Goal: Information Seeking & Learning: Find specific page/section

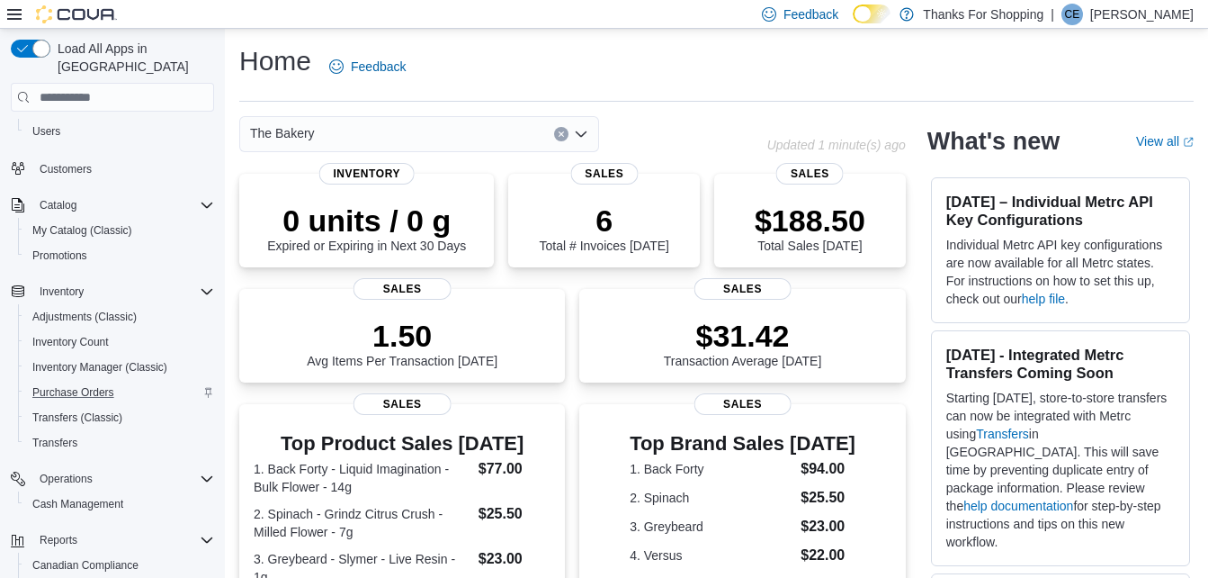
scroll to position [174, 0]
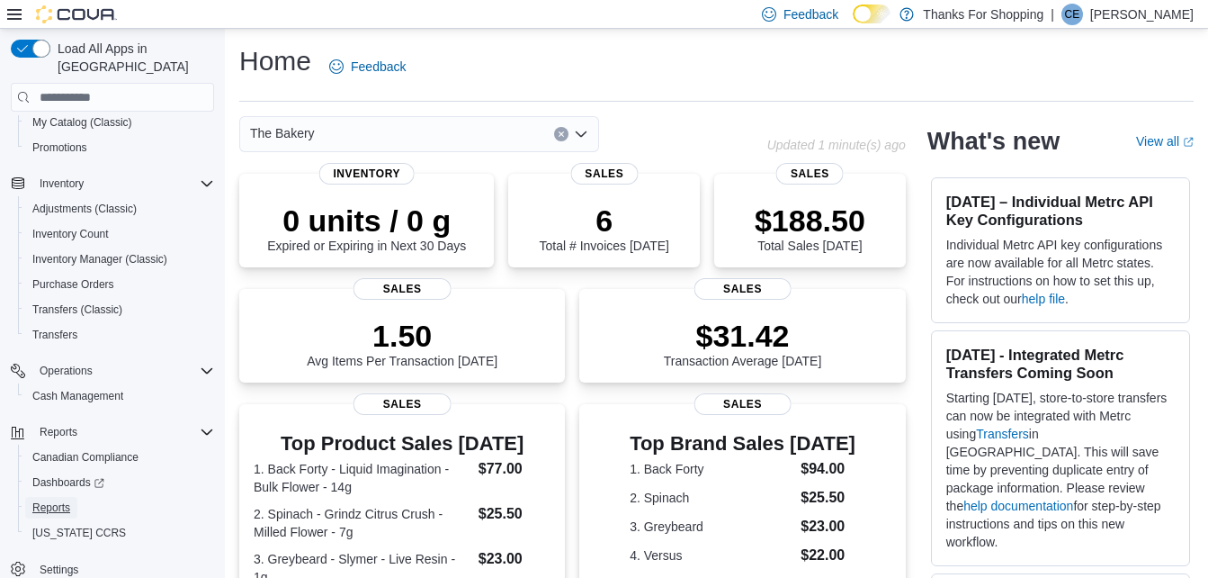
drag, startPoint x: 57, startPoint y: 480, endPoint x: 237, endPoint y: 396, distance: 198.8
click at [57, 497] on span "Reports" at bounding box center [51, 508] width 38 height 22
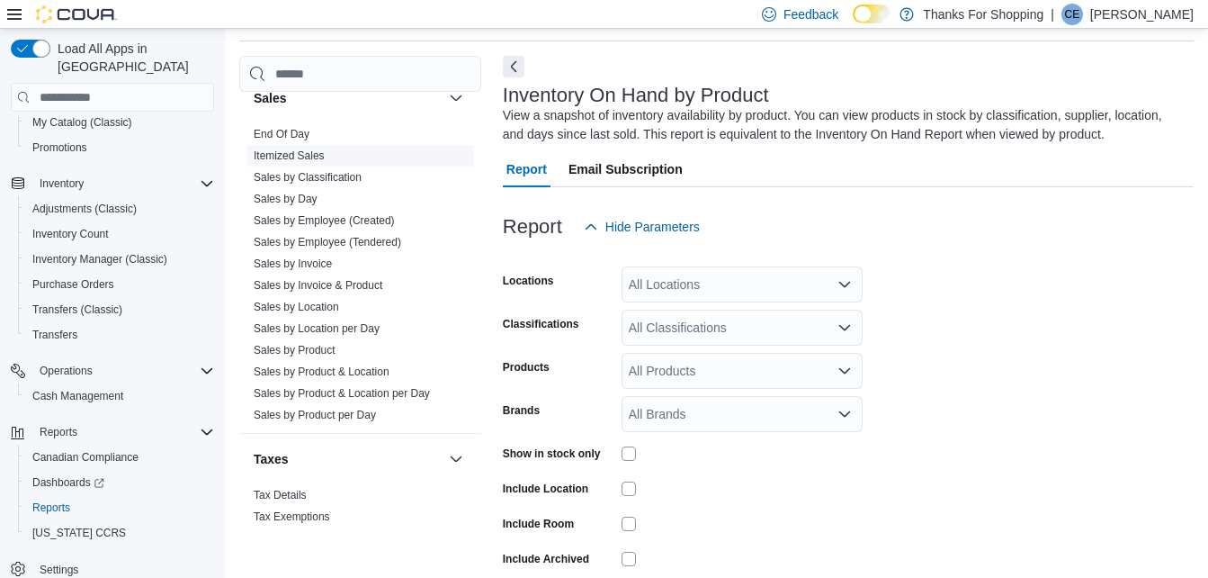
scroll to position [1260, 0]
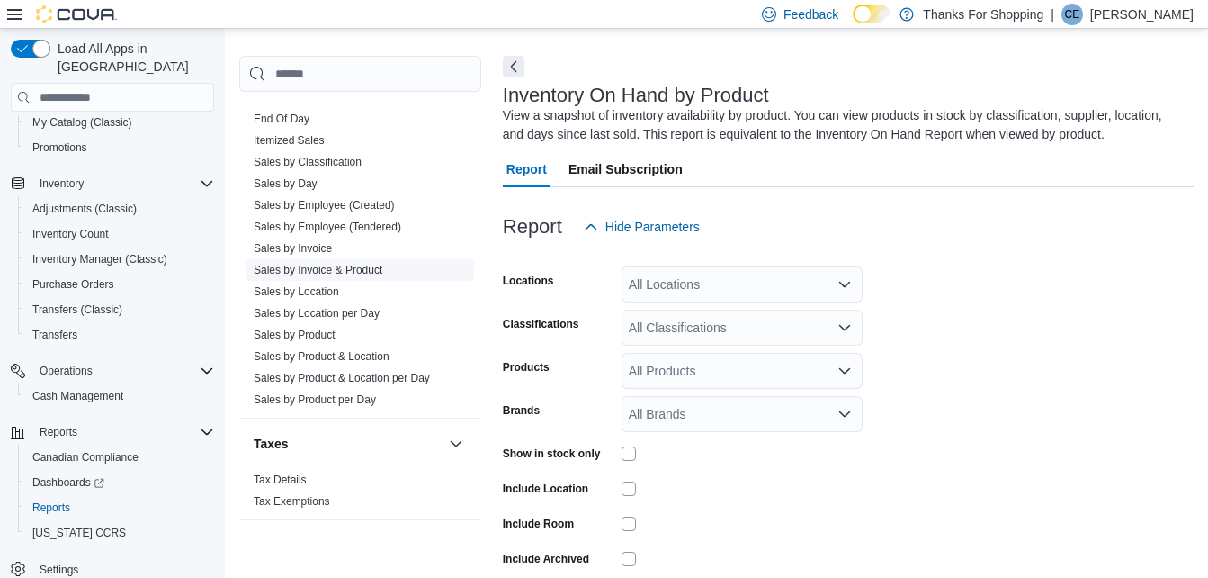
click at [347, 265] on link "Sales by Invoice & Product" at bounding box center [318, 270] width 129 height 13
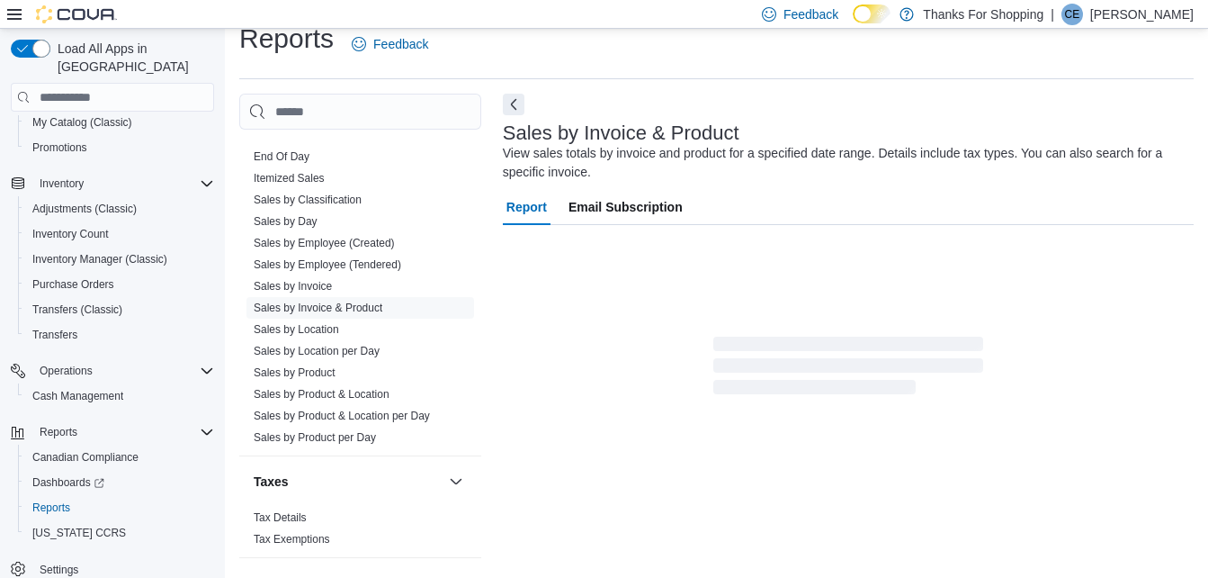
scroll to position [60, 0]
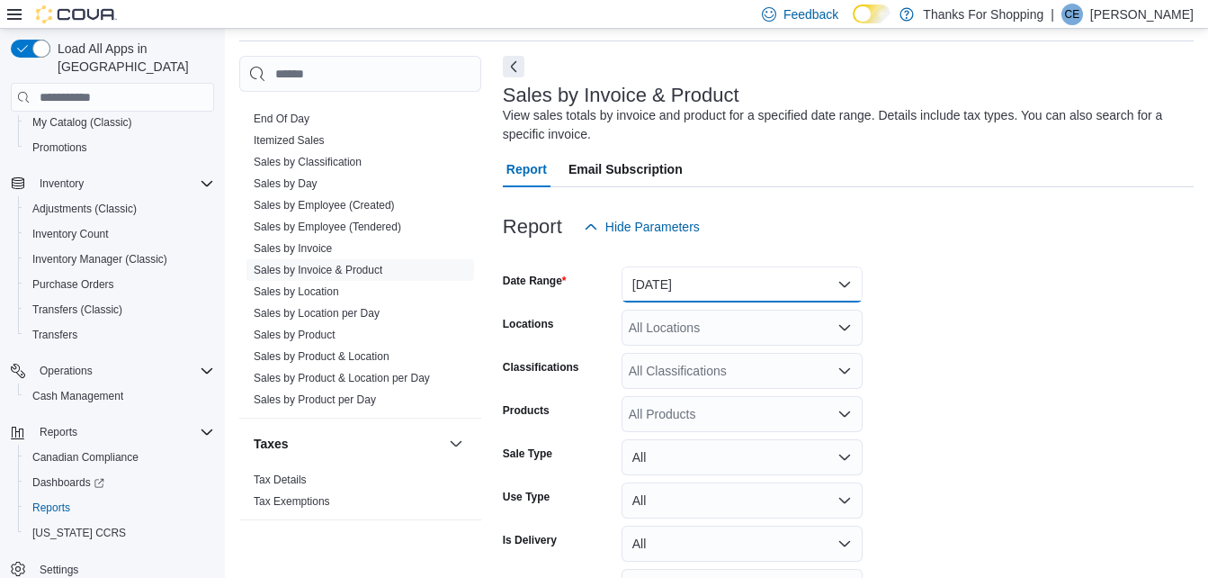
click at [700, 281] on button "Yesterday" at bounding box center [742, 284] width 241 height 36
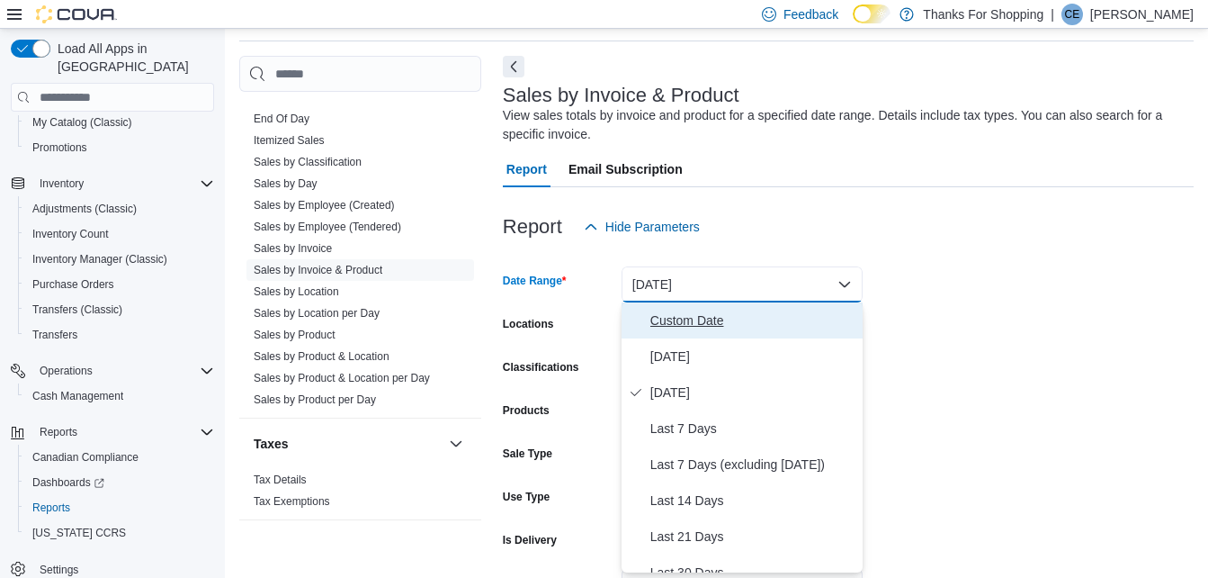
click at [685, 329] on span "Custom Date" at bounding box center [752, 321] width 205 height 22
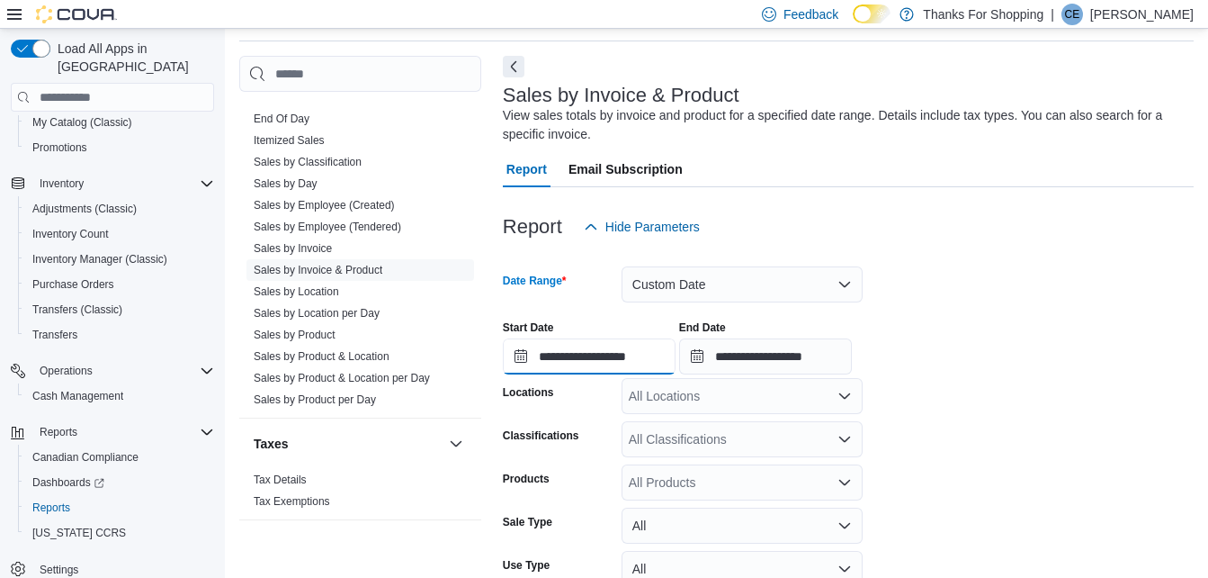
click at [609, 354] on input "**********" at bounding box center [589, 356] width 173 height 36
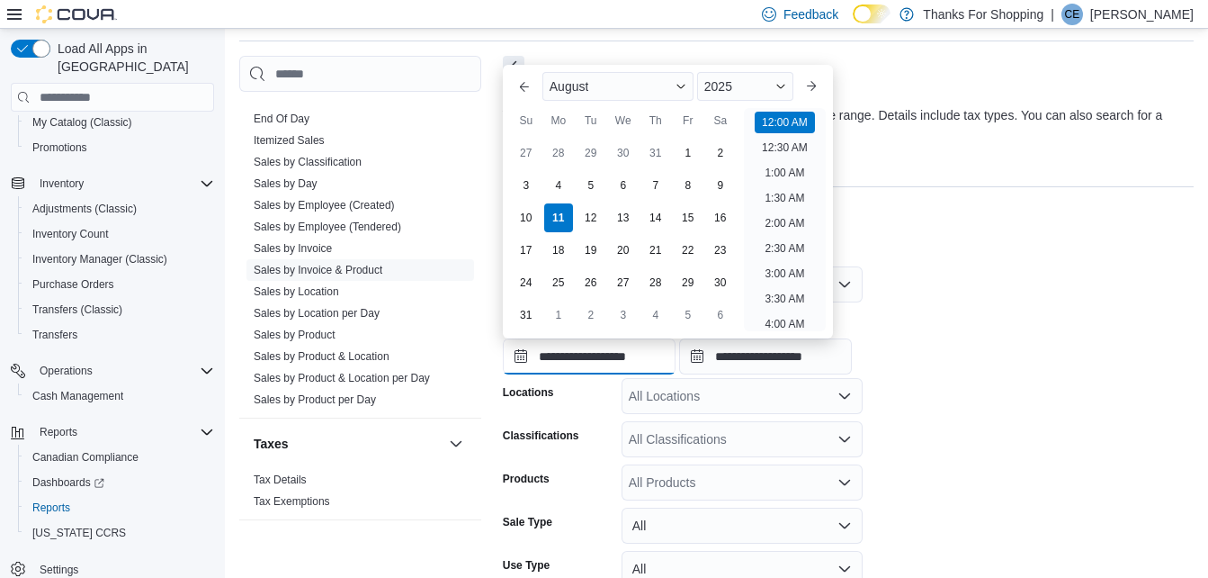
scroll to position [56, 0]
click at [560, 181] on div "4" at bounding box center [558, 184] width 31 height 31
type input "**********"
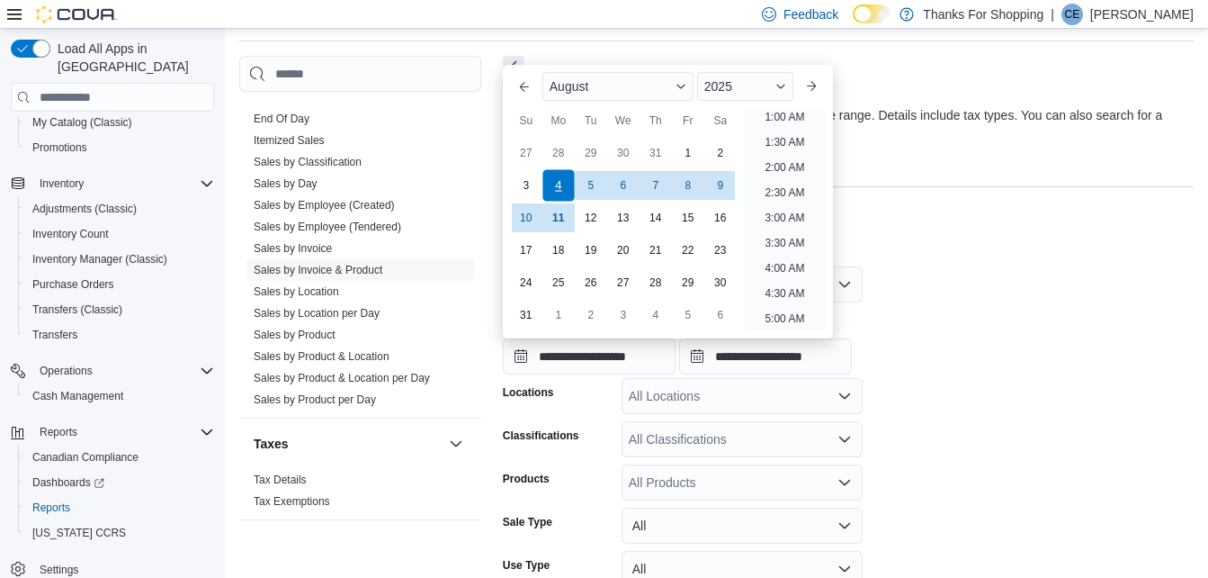
scroll to position [4, 0]
click at [944, 268] on form "**********" at bounding box center [848, 506] width 691 height 522
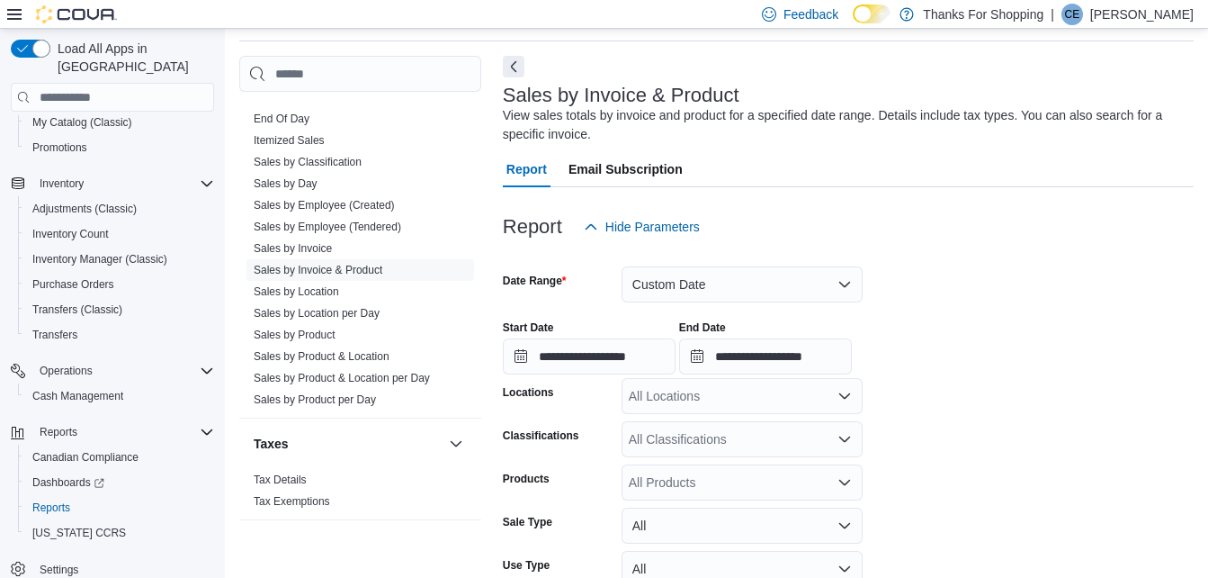
click at [716, 399] on div "All Locations" at bounding box center [742, 396] width 241 height 36
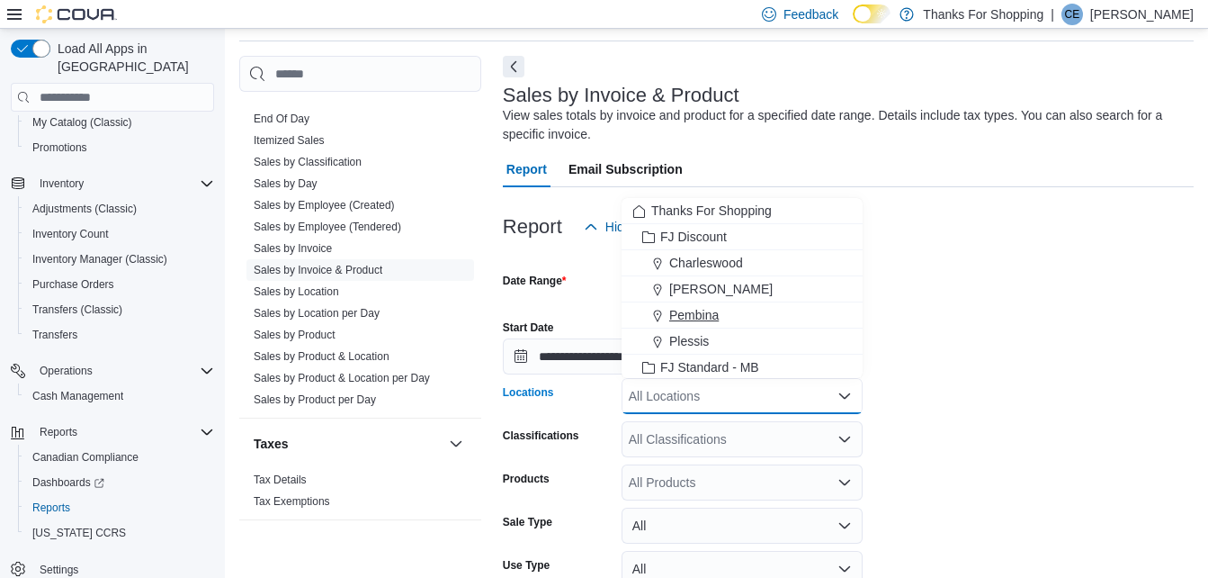
scroll to position [472, 0]
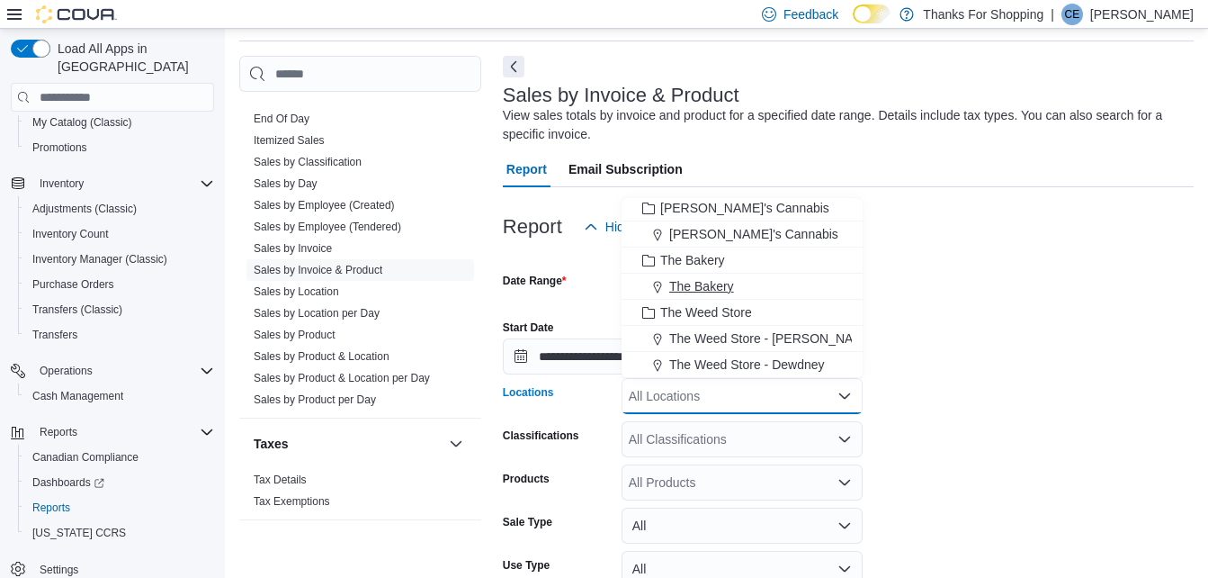
click at [705, 292] on span "The Bakery" at bounding box center [701, 286] width 65 height 18
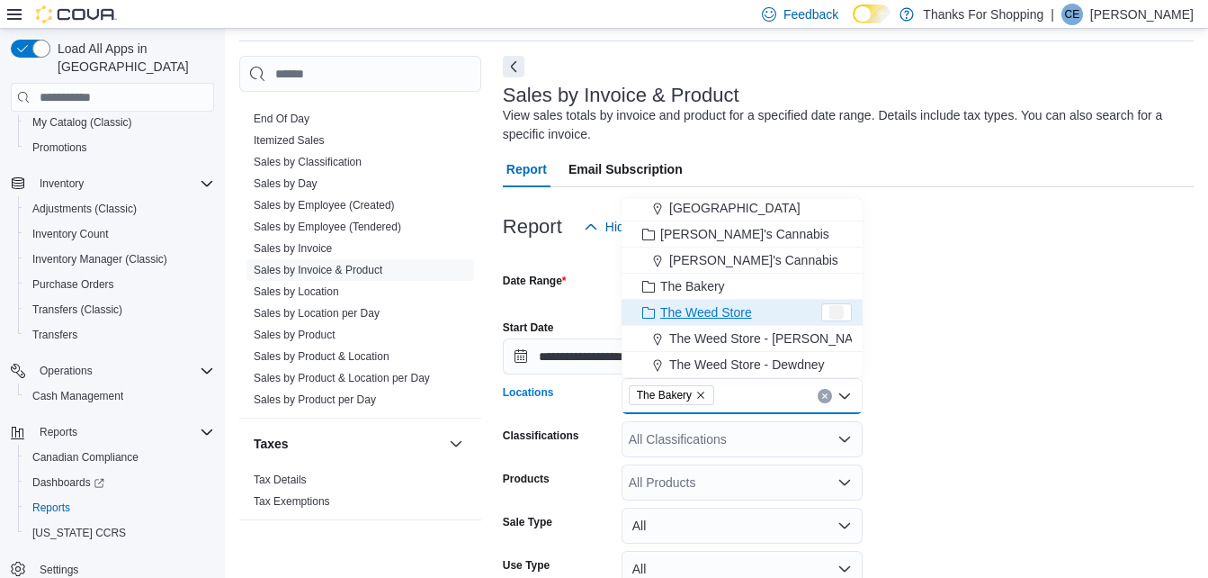
scroll to position [446, 0]
click at [996, 330] on div "**********" at bounding box center [848, 340] width 691 height 68
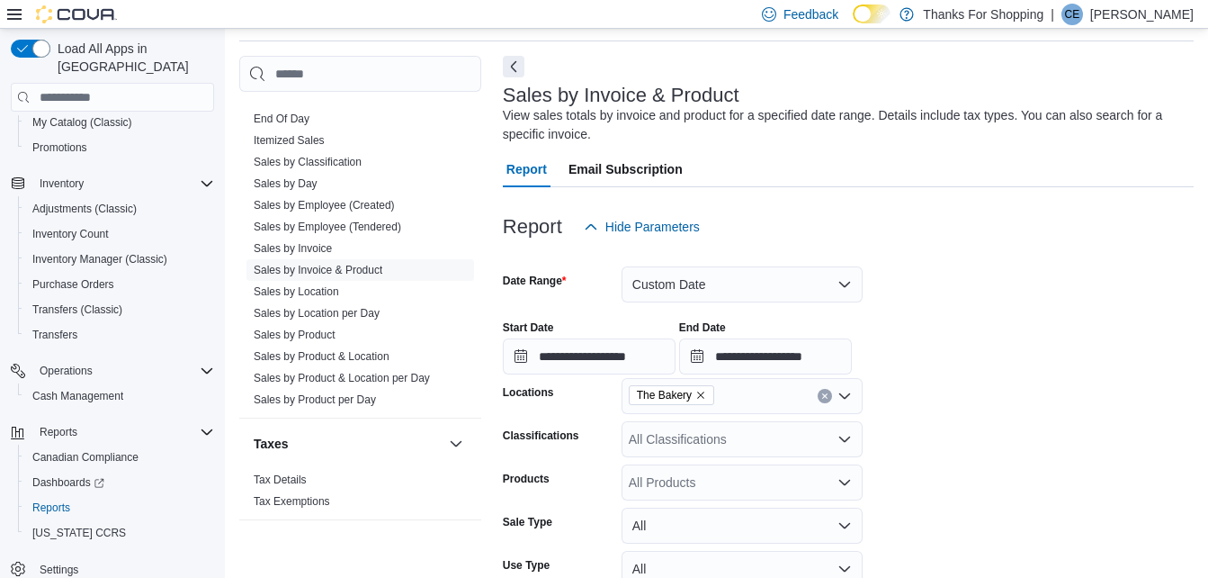
click at [710, 472] on div "All Products" at bounding box center [742, 482] width 241 height 36
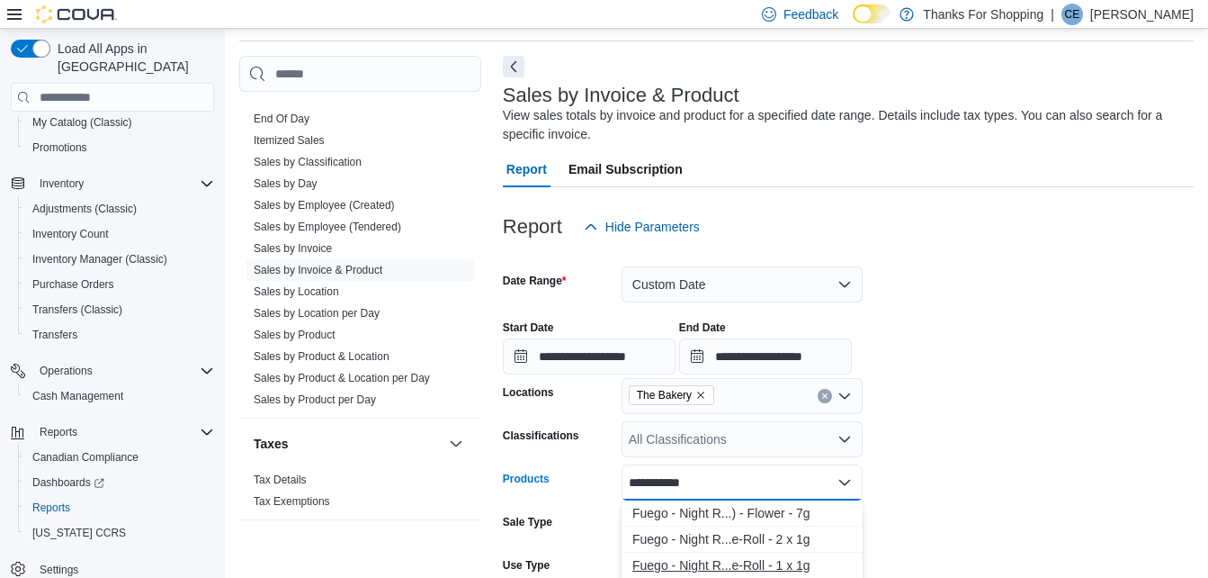
type input "**********"
click at [796, 559] on div "Fuego - Night R...e-Roll - 1 x 1g" at bounding box center [743, 565] width 220 height 18
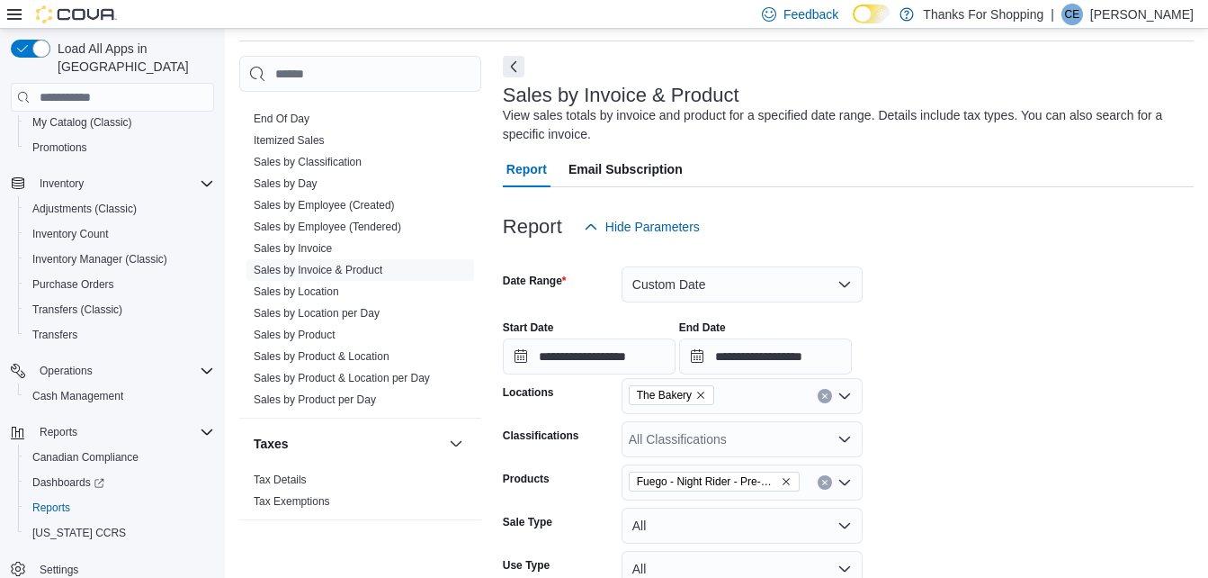
click at [1047, 426] on form "**********" at bounding box center [848, 506] width 691 height 522
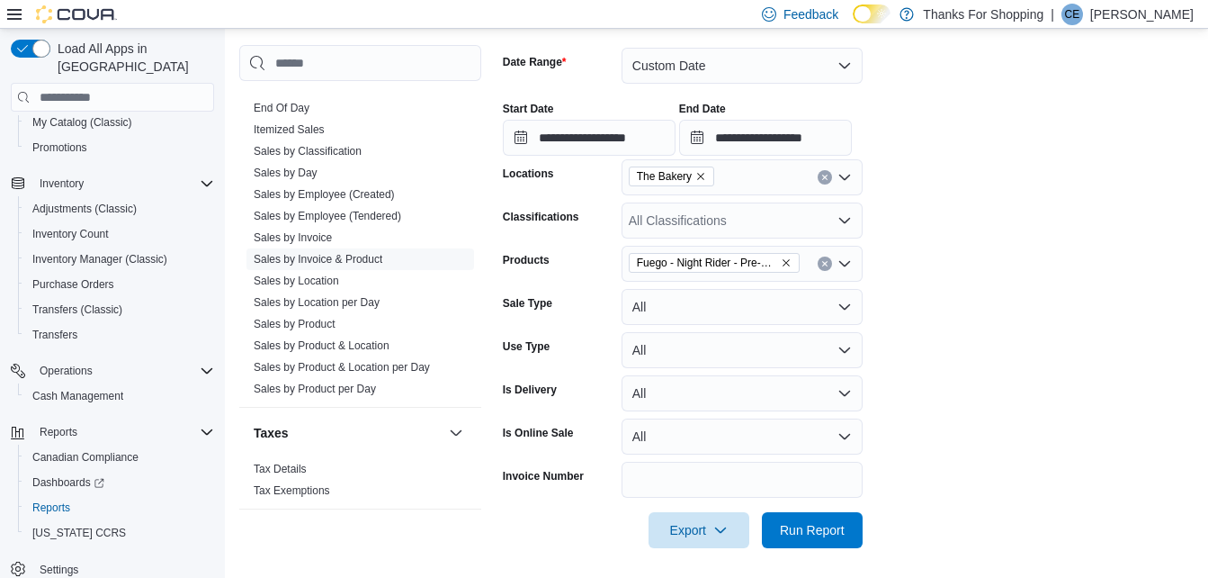
scroll to position [285, 0]
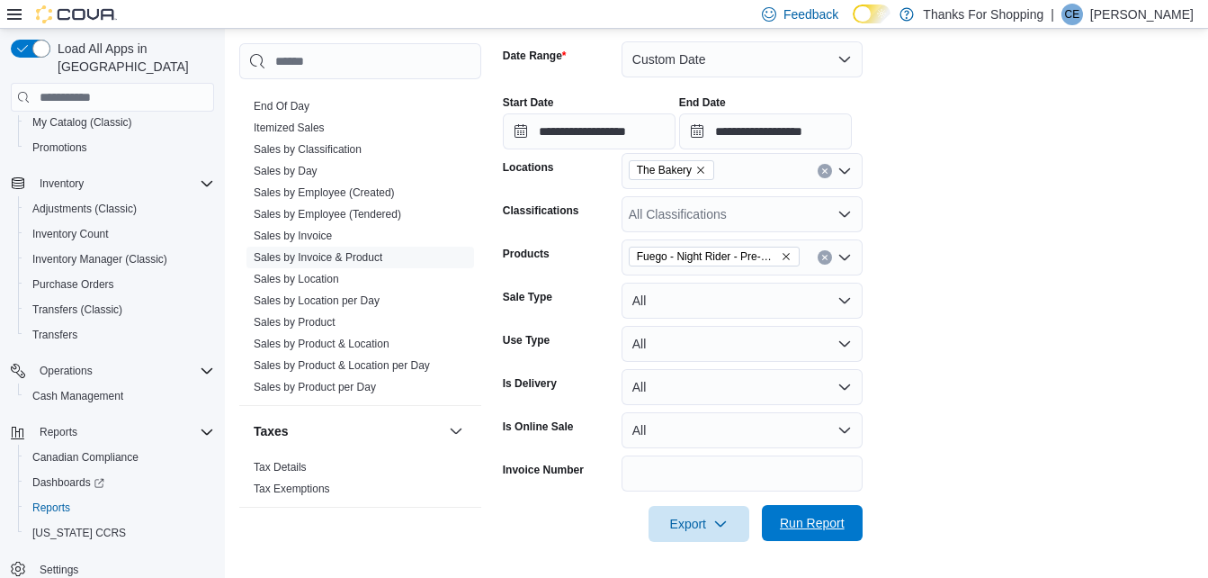
click at [821, 525] on span "Run Report" at bounding box center [812, 523] width 65 height 18
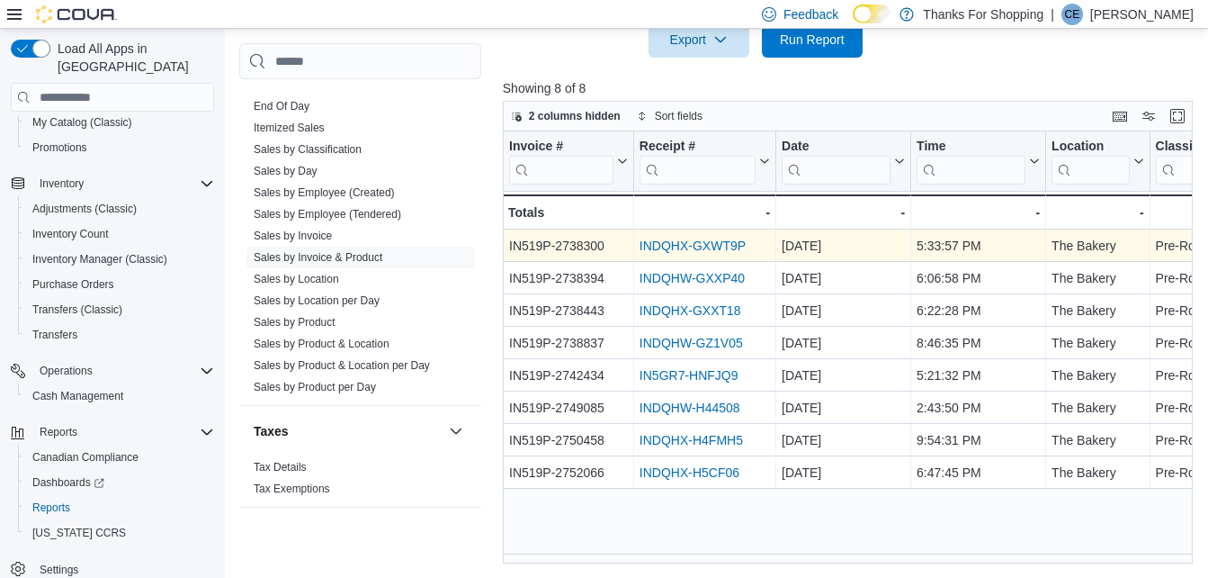
click at [696, 248] on link "INDQHX-GXWT9P" at bounding box center [693, 245] width 106 height 14
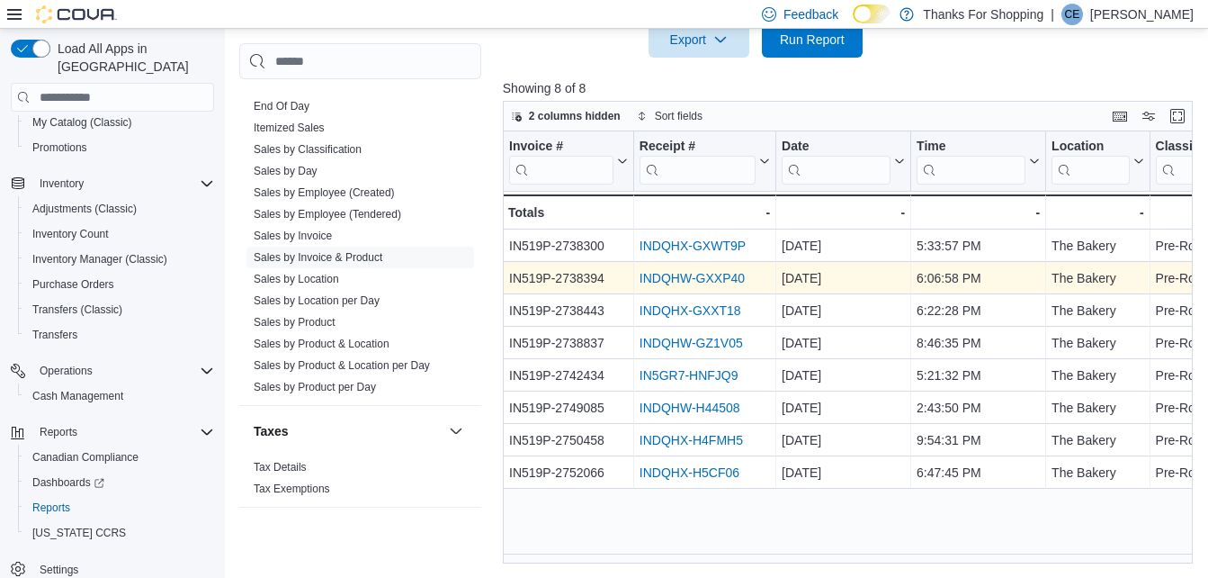
click at [693, 272] on link "INDQHW-GXXP40" at bounding box center [692, 278] width 105 height 14
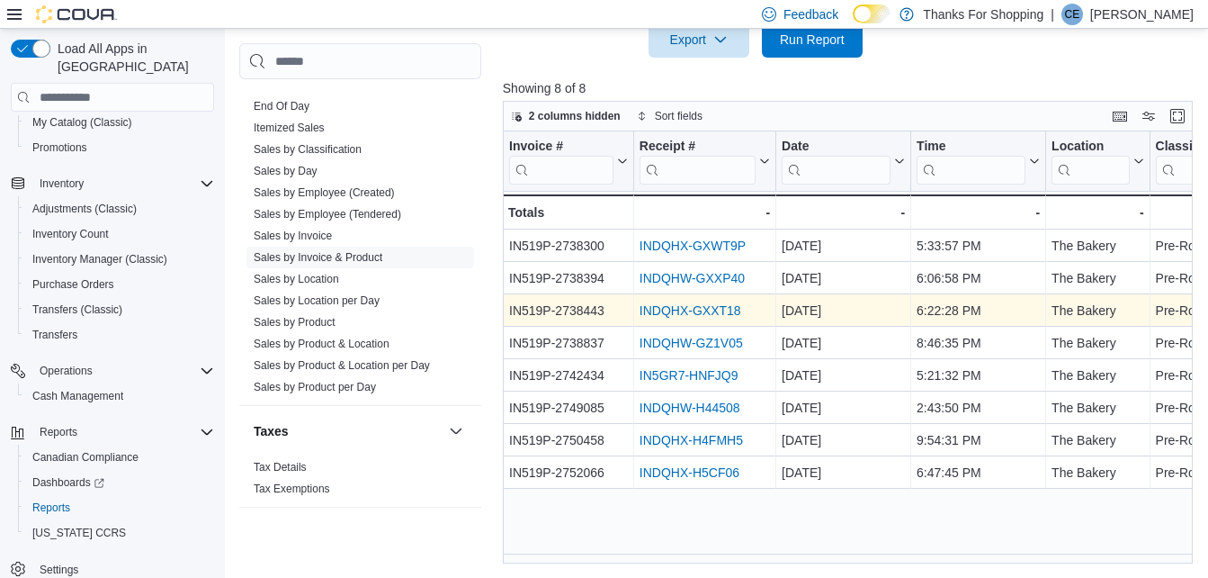
click at [698, 309] on link "INDQHX-GXXT18" at bounding box center [691, 310] width 102 height 14
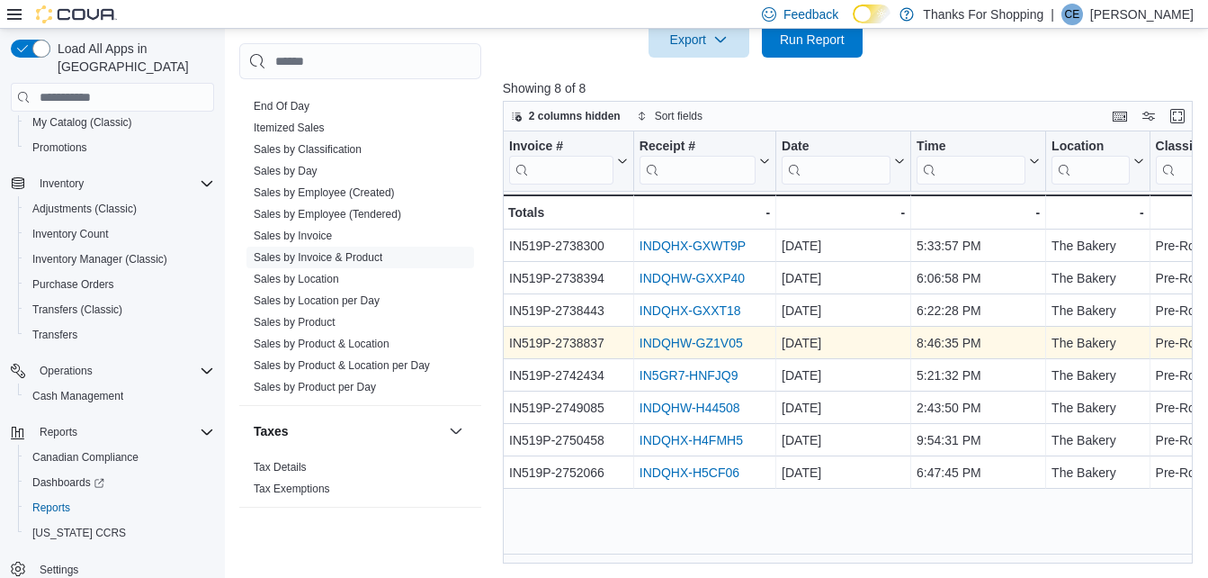
click at [728, 340] on link "INDQHW-GZ1V05" at bounding box center [691, 343] width 103 height 14
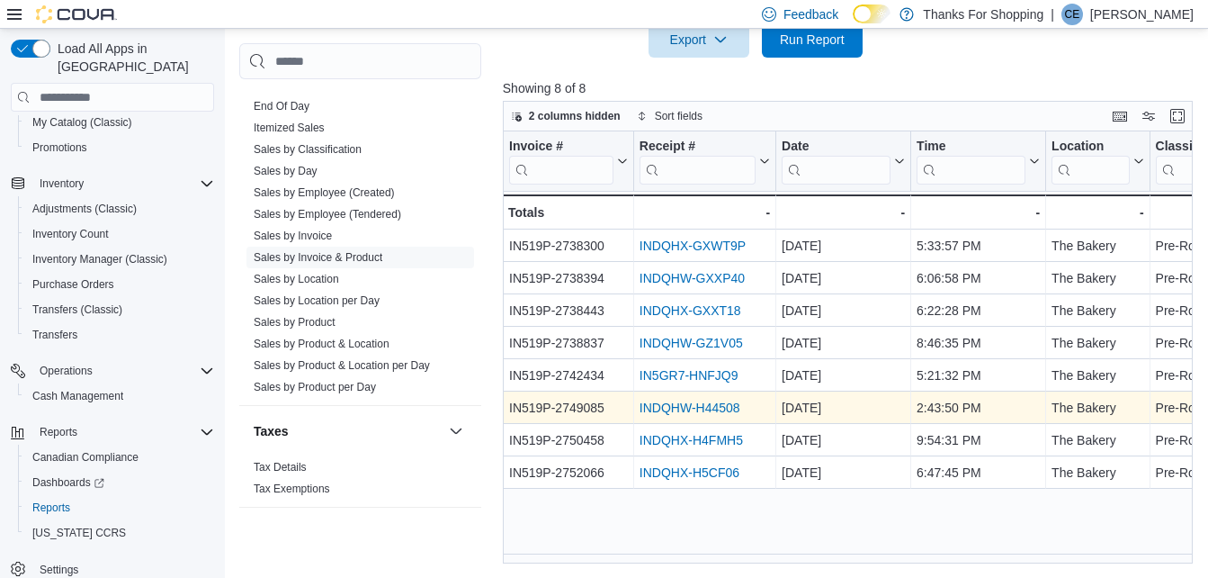
click at [701, 407] on link "INDQHW-H44508" at bounding box center [690, 407] width 101 height 14
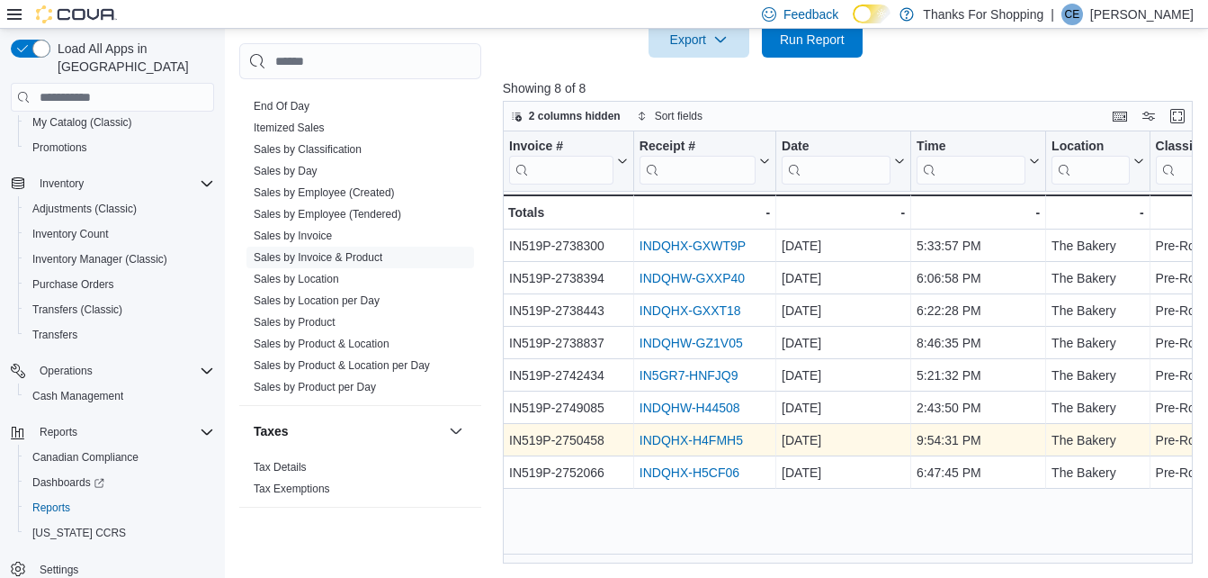
click at [702, 438] on link "INDQHX-H4FMH5" at bounding box center [691, 440] width 103 height 14
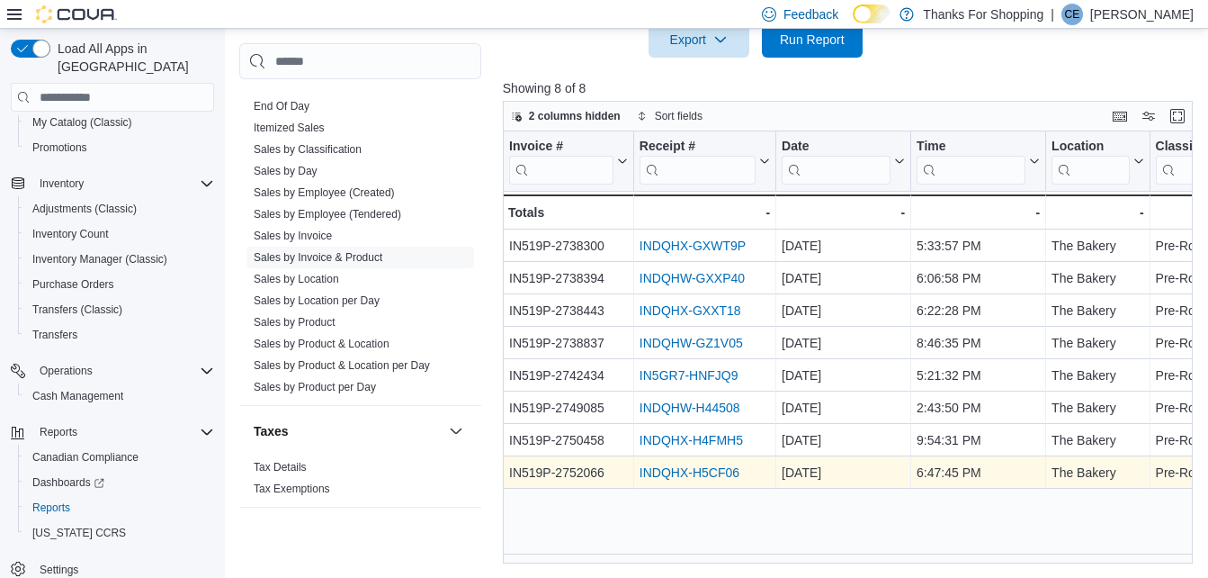
click at [694, 469] on link "INDQHX-H5CF06" at bounding box center [690, 472] width 100 height 14
